Goal: Obtain resource: Download file/media

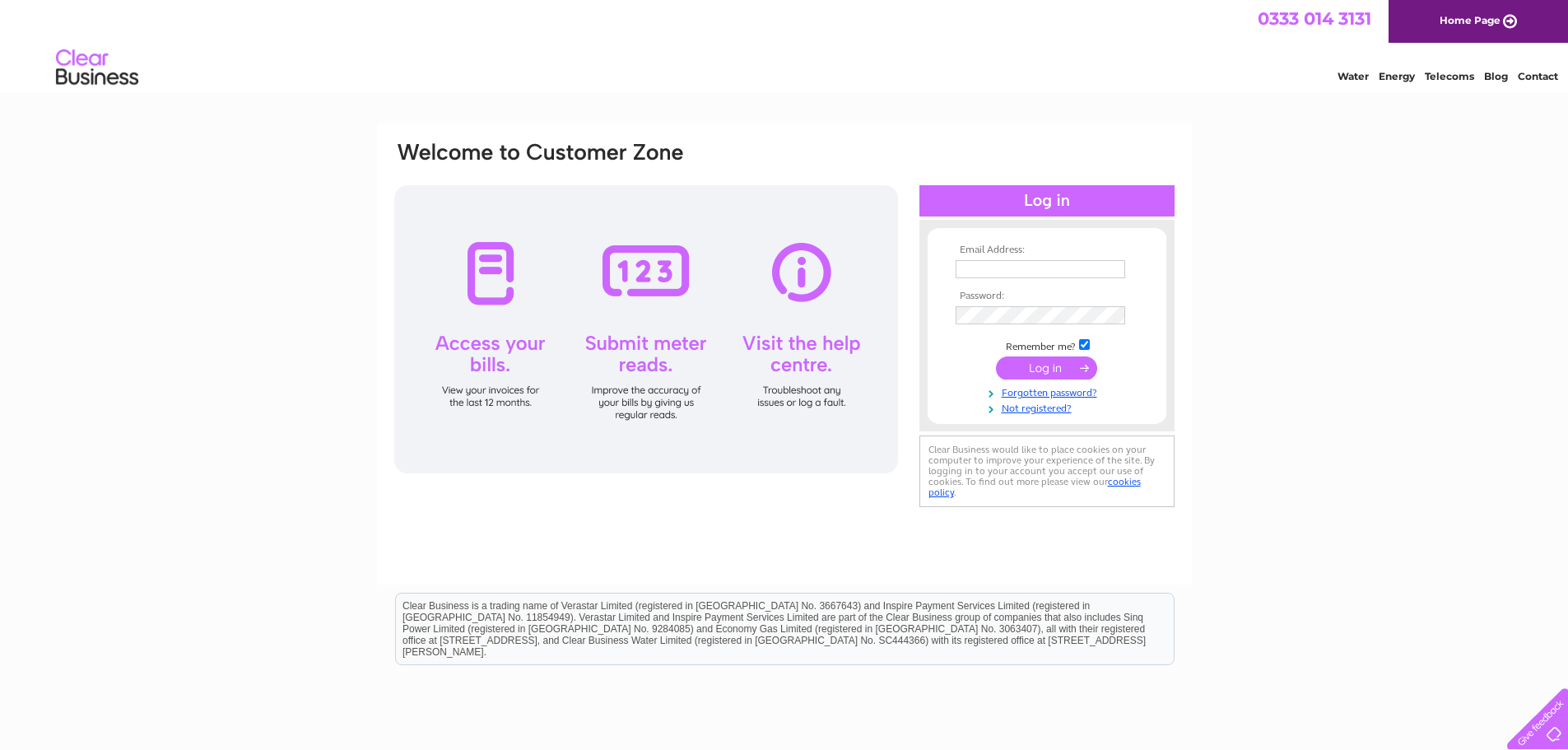
type input "office@loose-pc.gov.uk"
click at [1036, 363] on input "submit" at bounding box center [1046, 368] width 101 height 23
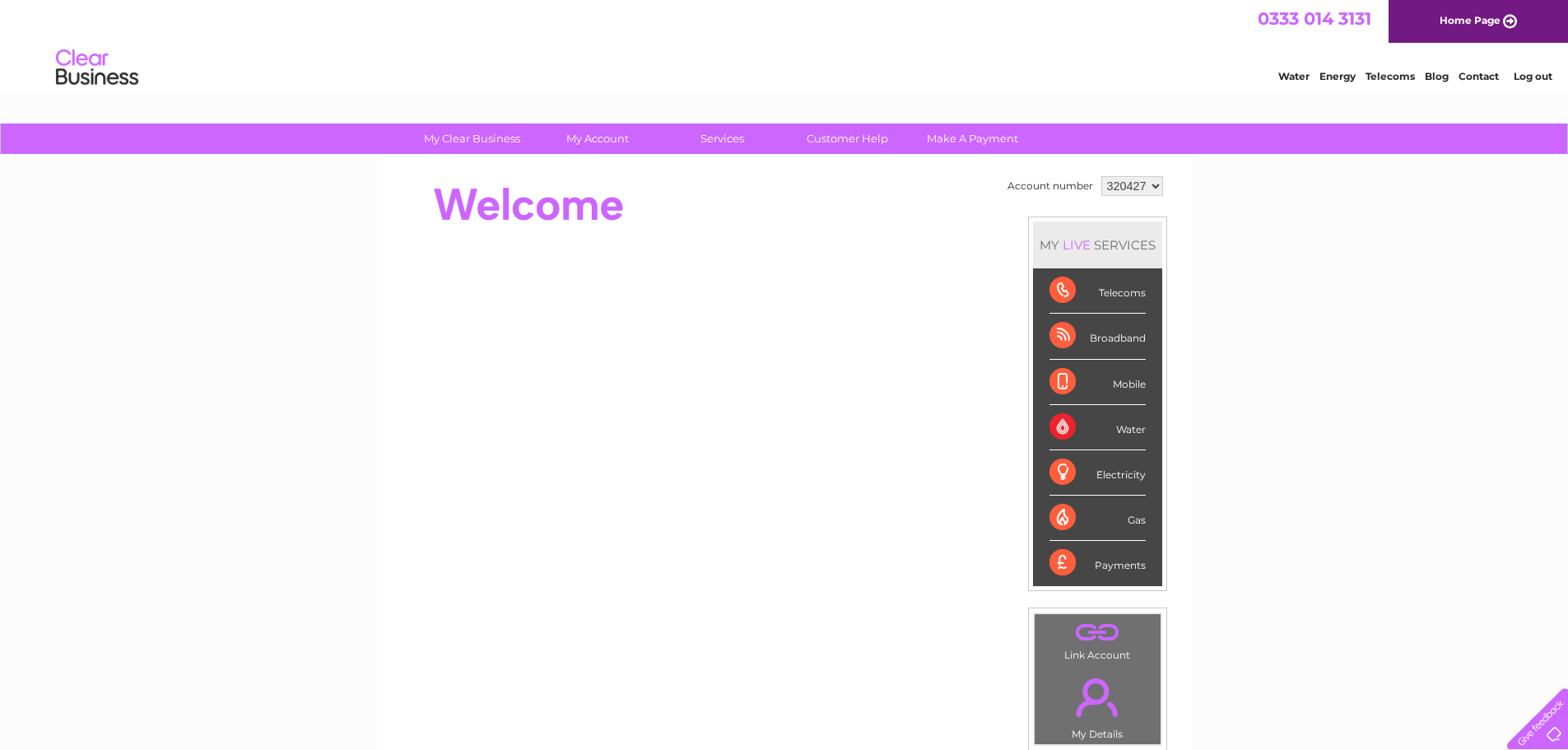
click at [1153, 185] on select "320427 450911" at bounding box center [1133, 186] width 62 height 20
select select "450911"
click at [1102, 176] on select "320427 450911" at bounding box center [1133, 186] width 62 height 20
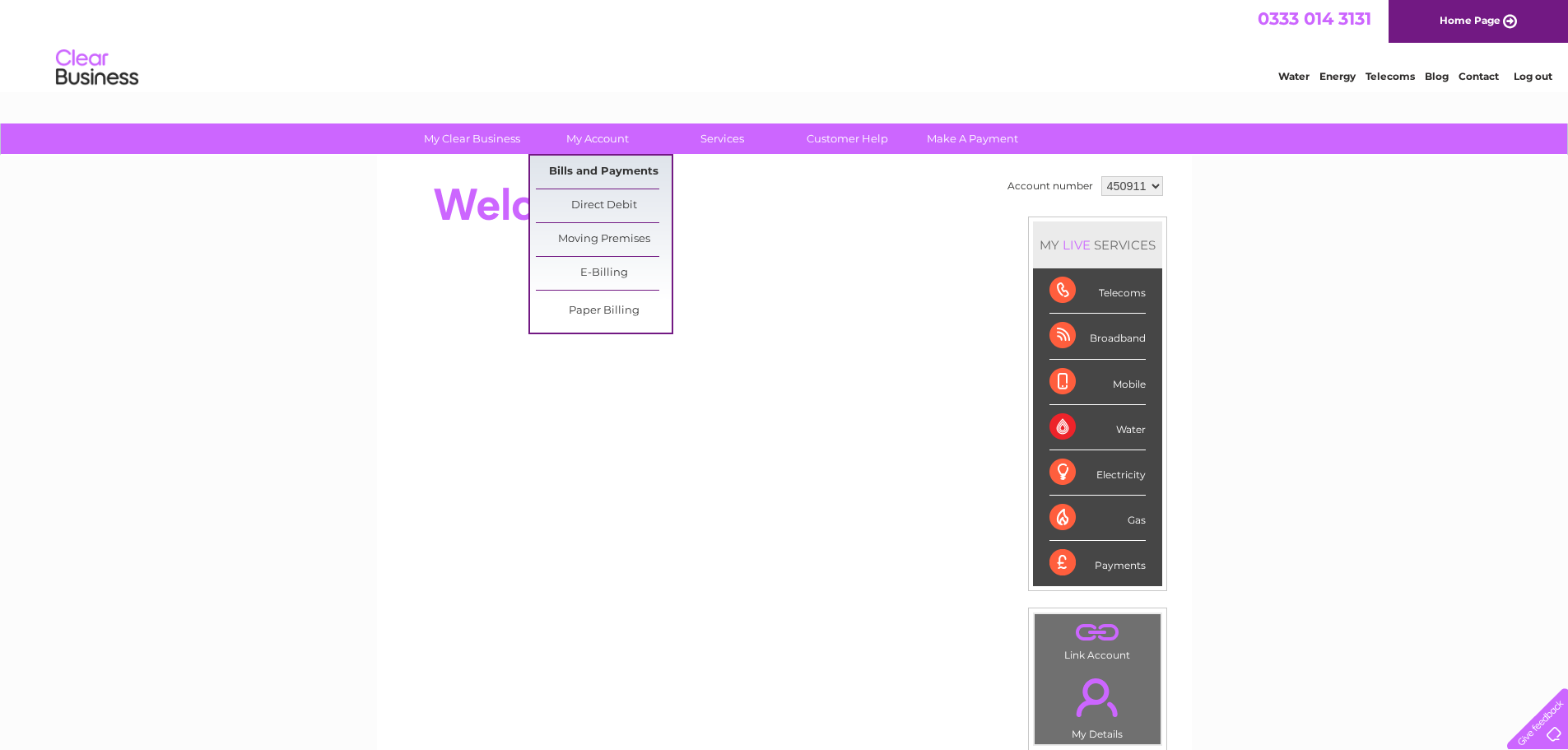
click at [586, 165] on link "Bills and Payments" at bounding box center [604, 172] width 136 height 33
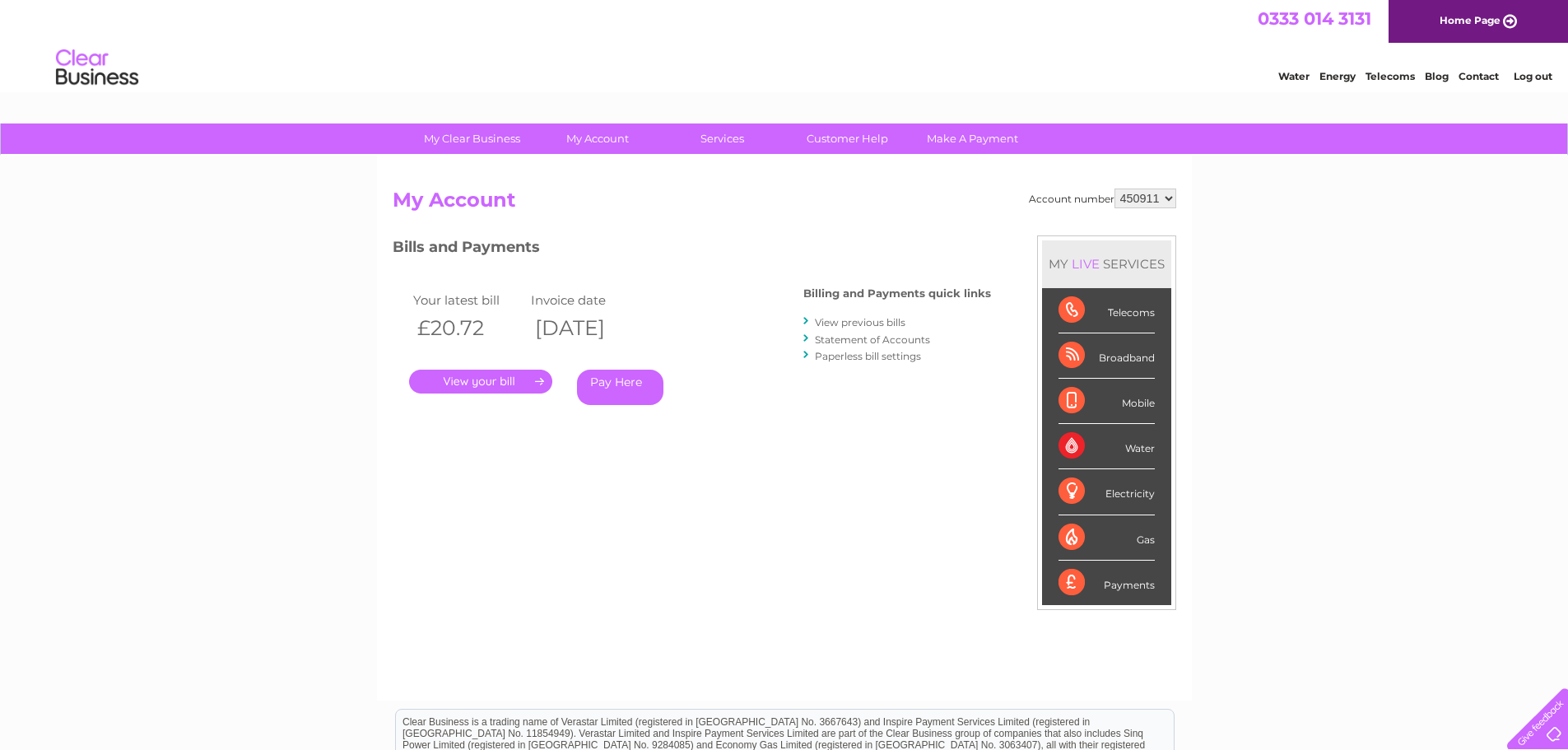
click at [501, 376] on link "." at bounding box center [481, 382] width 143 height 24
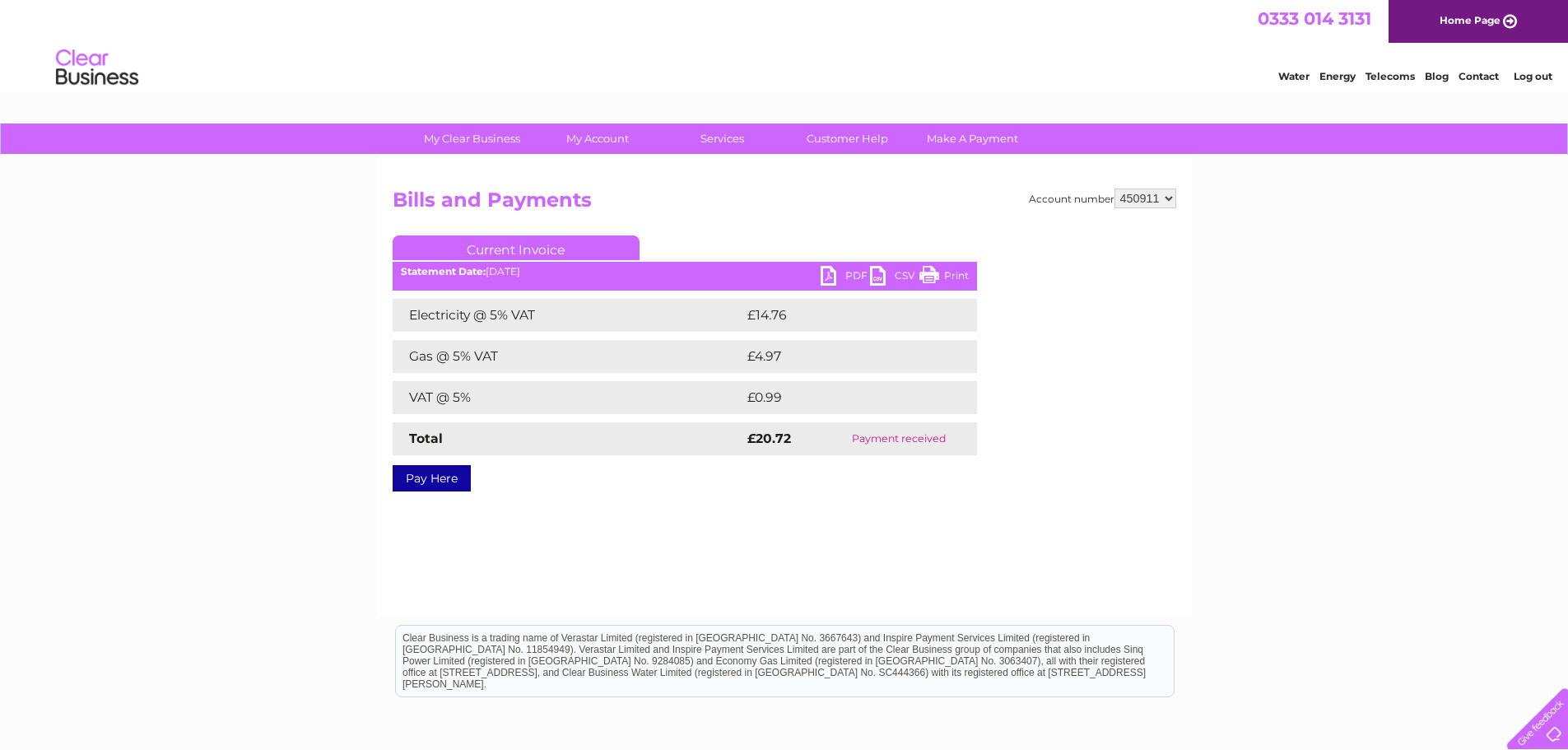
click at [849, 270] on link "PDF" at bounding box center [845, 278] width 49 height 24
